Goal: Find specific page/section: Find specific page/section

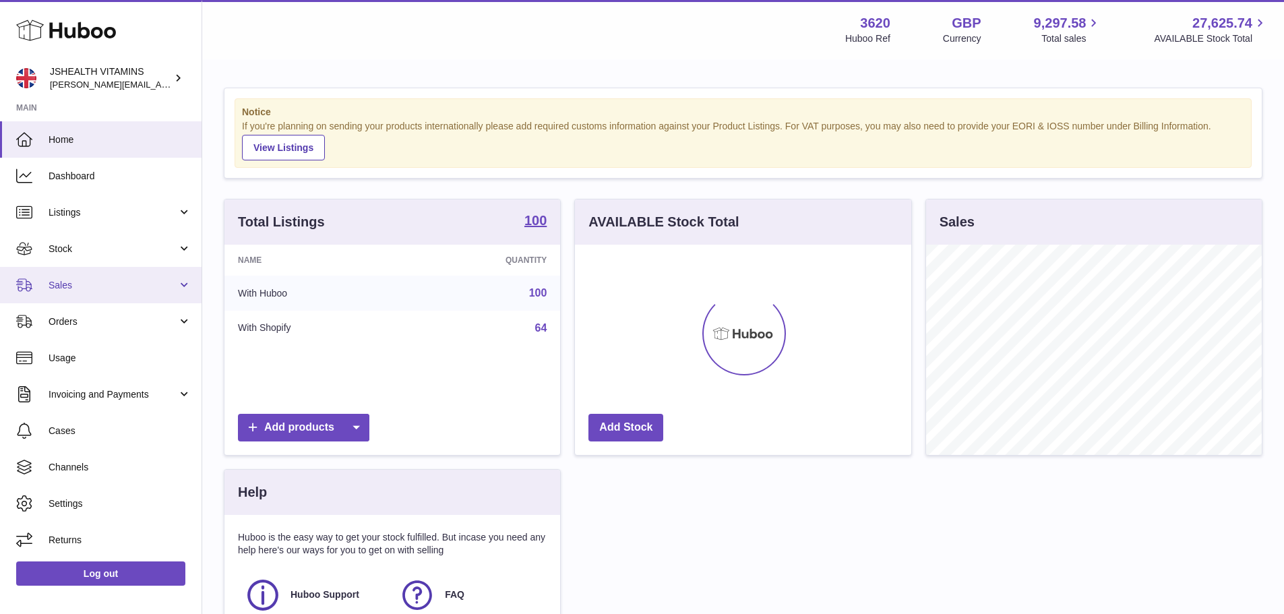
scroll to position [210, 336]
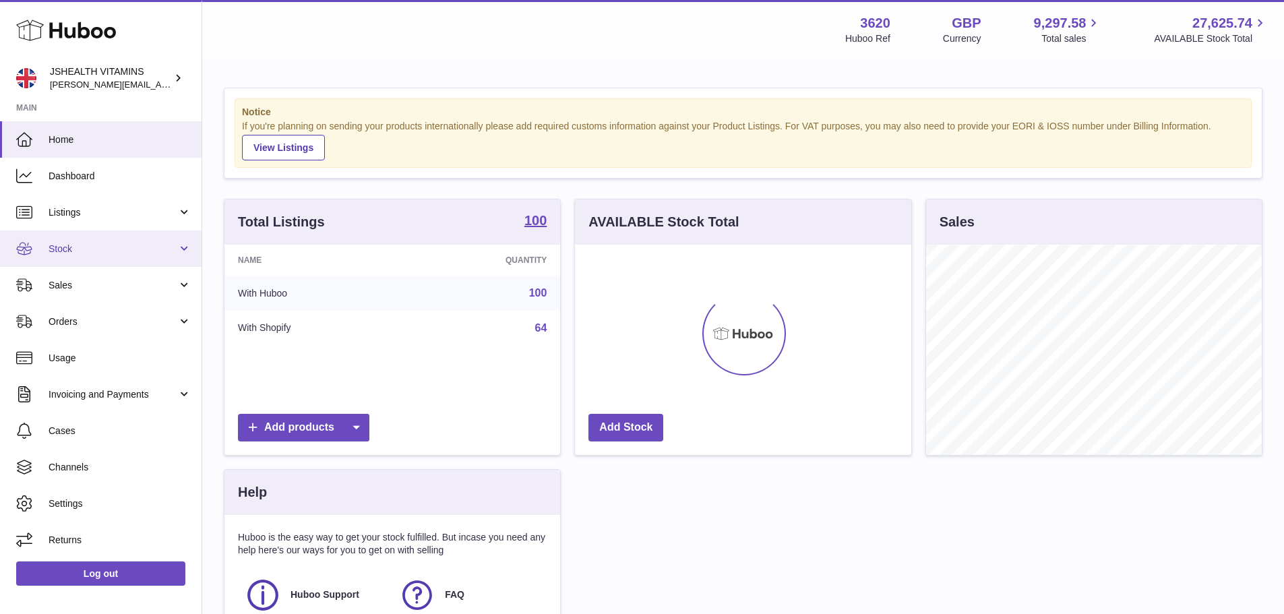
click at [75, 249] on span "Stock" at bounding box center [113, 249] width 129 height 13
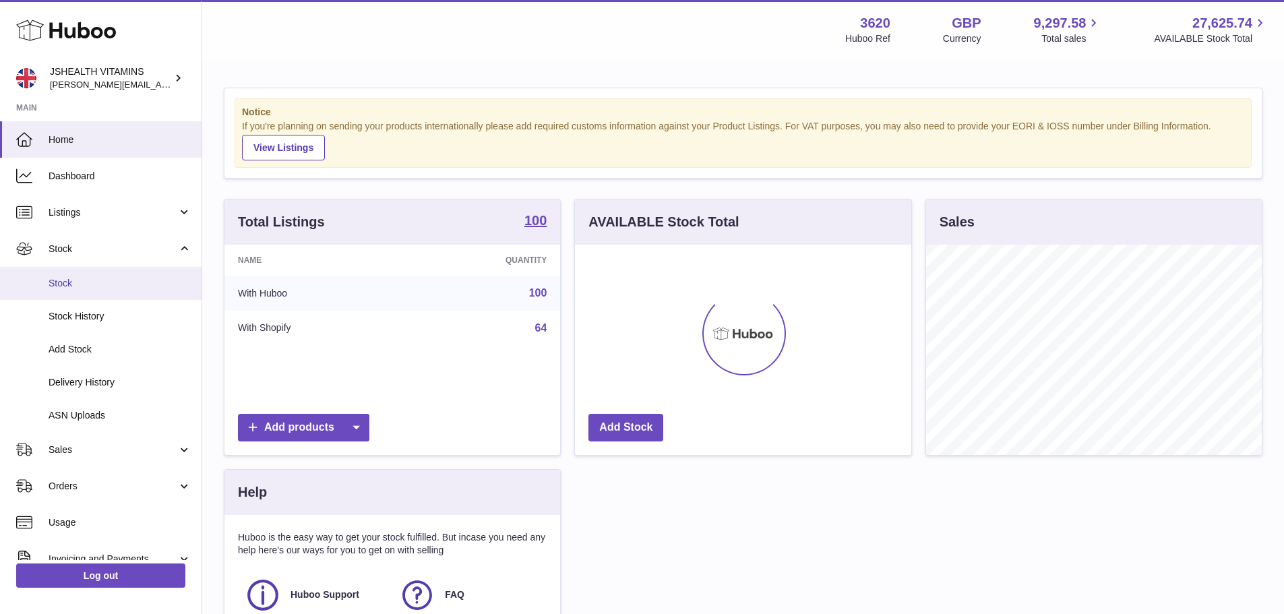
click at [61, 289] on span "Stock" at bounding box center [120, 283] width 143 height 13
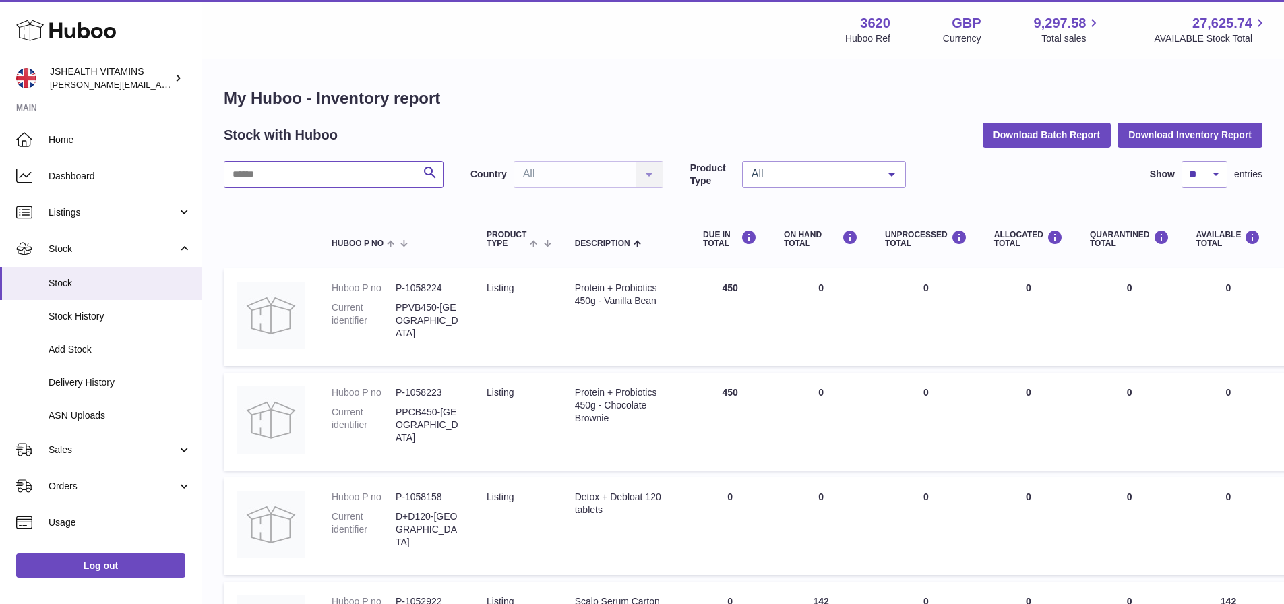
click at [313, 175] on input "text" at bounding box center [334, 174] width 220 height 27
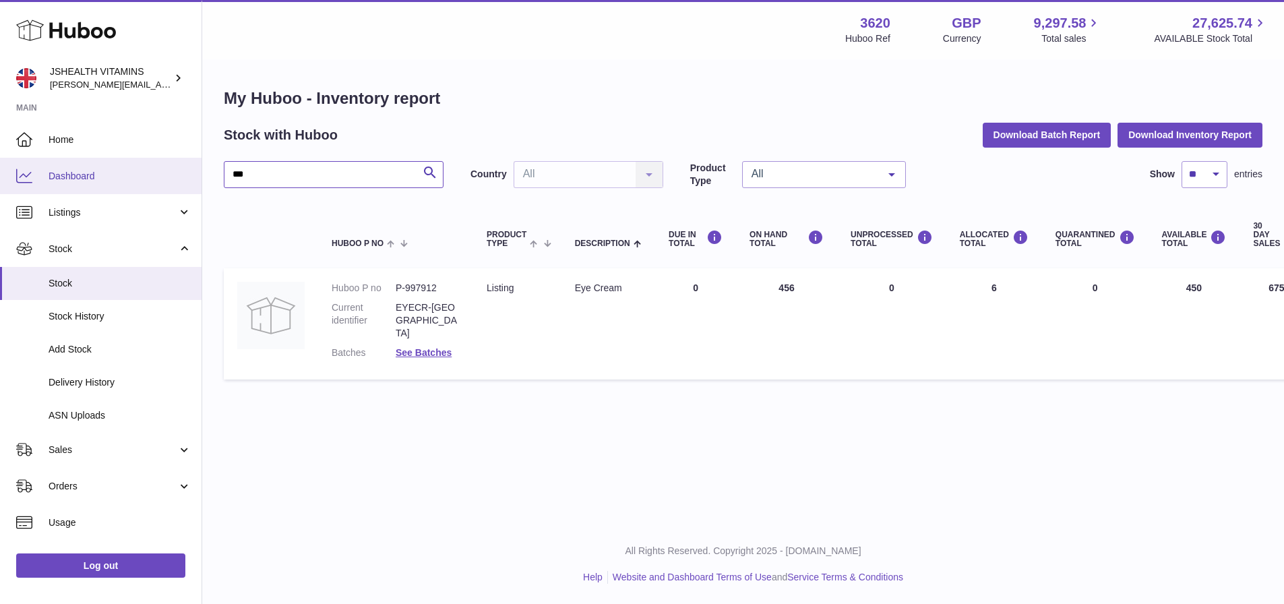
drag, startPoint x: 293, startPoint y: 171, endPoint x: 162, endPoint y: 158, distance: 130.7
click at [167, 158] on div "Huboo JSHEALTH VITAMINS [EMAIL_ADDRESS][DOMAIN_NAME] Main Home Dashboard Listin…" at bounding box center [642, 302] width 1284 height 604
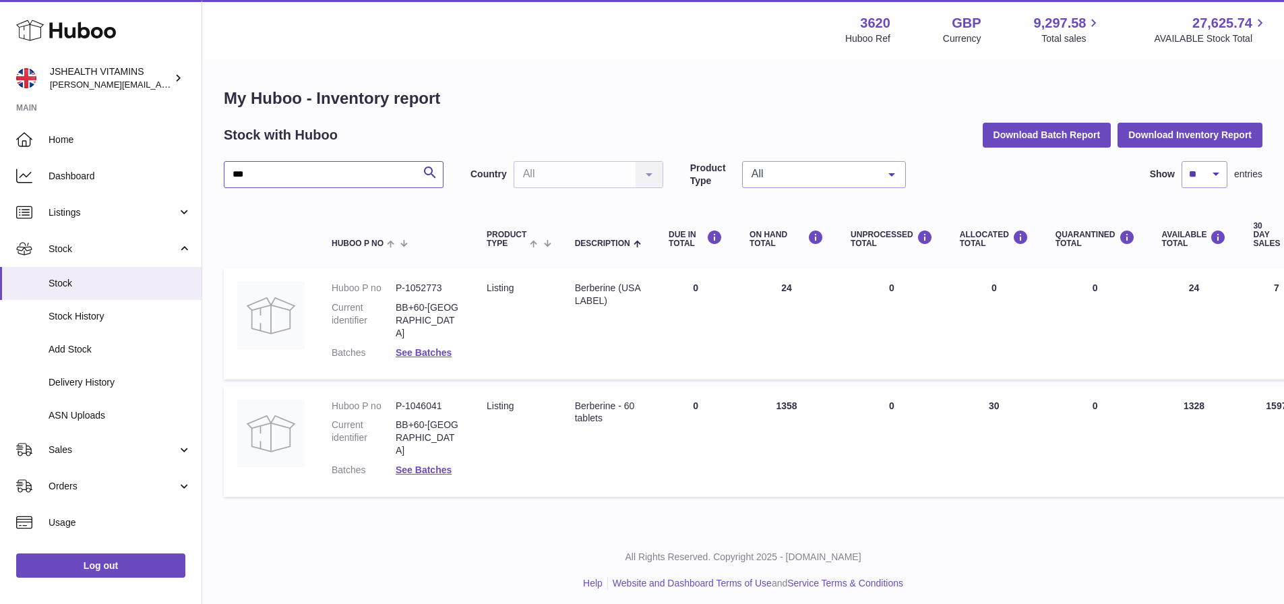
type input "***"
